Goal: Task Accomplishment & Management: Manage account settings

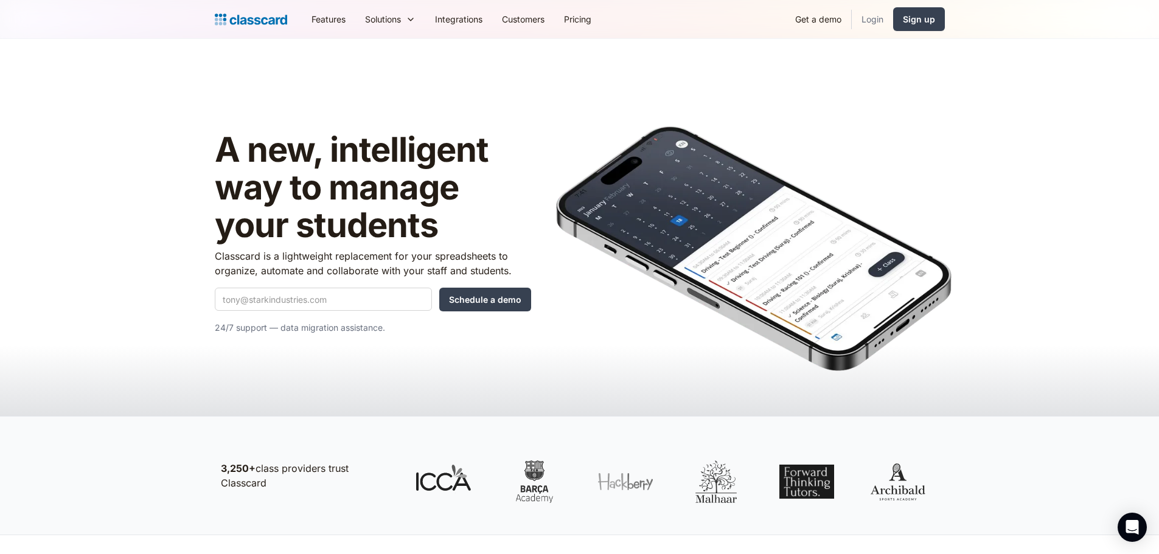
click at [868, 25] on link "Login" at bounding box center [872, 18] width 41 height 27
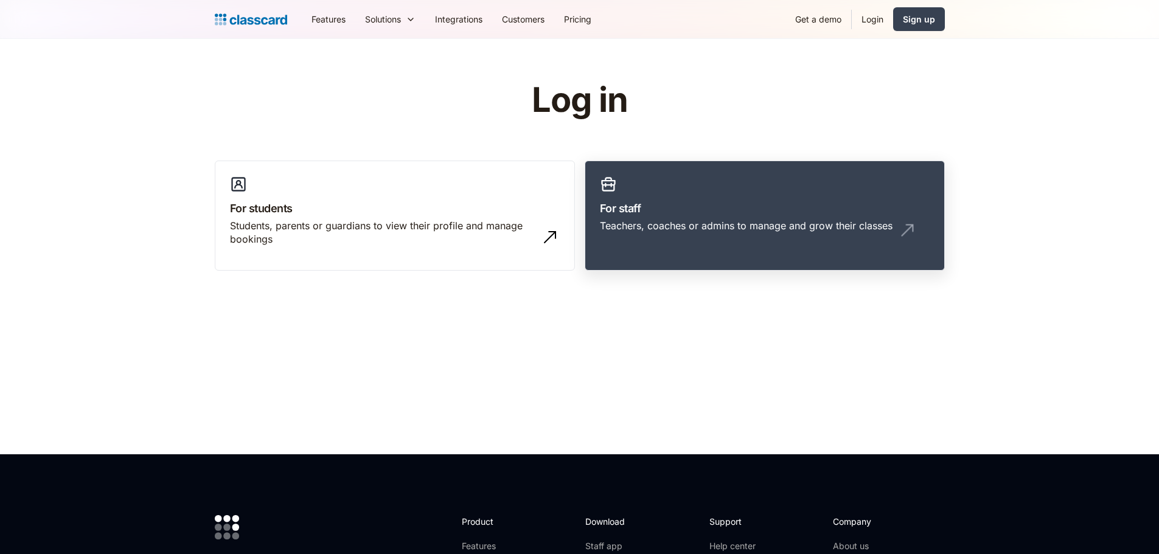
click at [699, 225] on div "Teachers, coaches or admins to manage and grow their classes" at bounding box center [746, 225] width 293 height 13
click at [661, 231] on div "Teachers, coaches or admins to manage and grow their classes" at bounding box center [746, 225] width 293 height 13
